Goal: Task Accomplishment & Management: Manage account settings

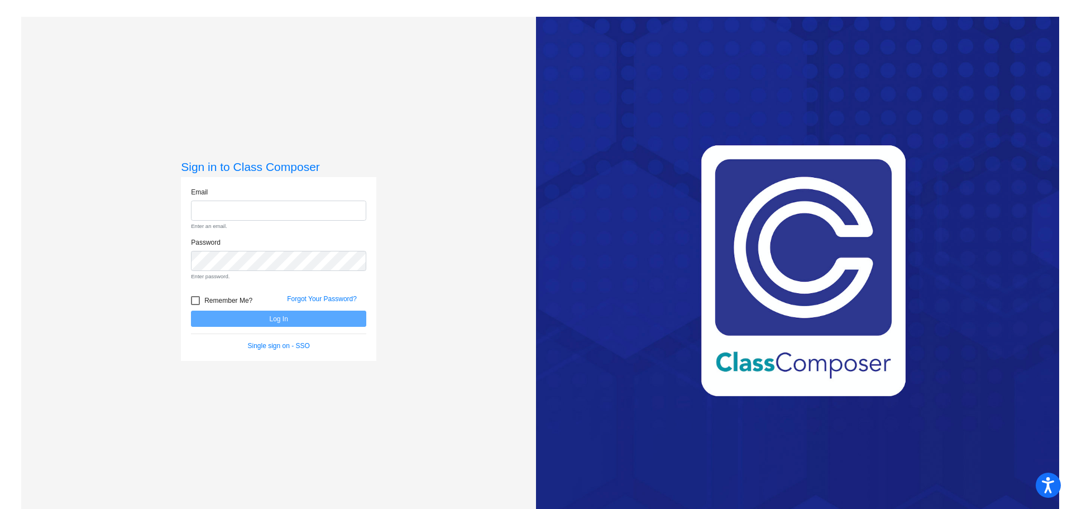
click at [280, 221] on div "Email Enter an email." at bounding box center [279, 212] width 192 height 50
click at [280, 218] on input "email" at bounding box center [278, 210] width 175 height 21
type input "[EMAIL_ADDRESS][DOMAIN_NAME]"
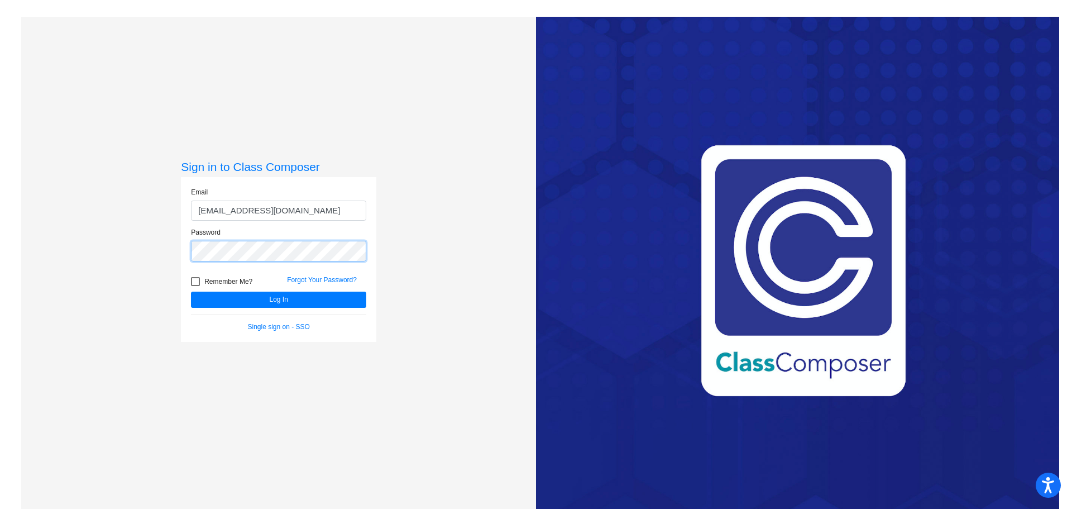
click at [191, 292] on button "Log In" at bounding box center [278, 300] width 175 height 16
